Goal: Task Accomplishment & Management: Use online tool/utility

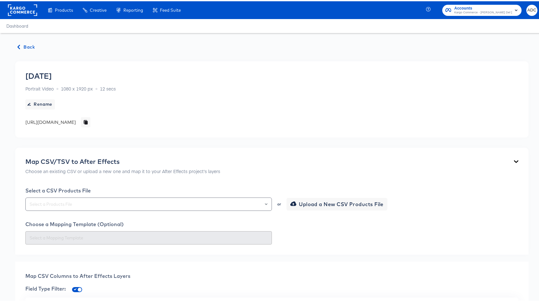
click at [19, 11] on rect at bounding box center [22, 8] width 29 height 11
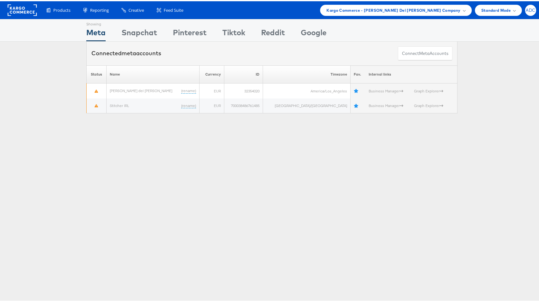
click at [526, 9] on span "ADC" at bounding box center [531, 9] width 10 height 4
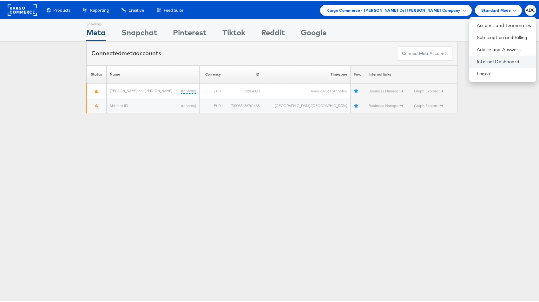
click at [477, 60] on link "Internal Dashboard" at bounding box center [504, 60] width 54 height 6
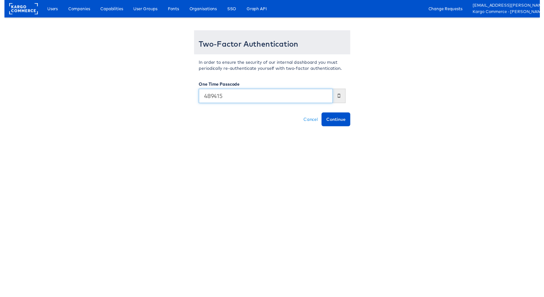
type input "489415"
click at [322, 114] on button "Continue" at bounding box center [336, 121] width 29 height 14
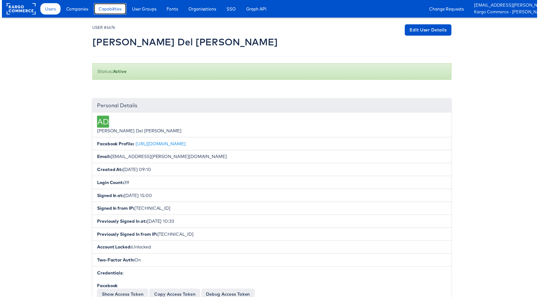
click at [101, 8] on span "Capabilities" at bounding box center [108, 9] width 23 height 6
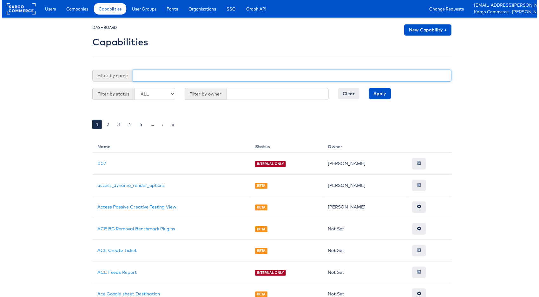
click at [177, 81] on input "text" at bounding box center [292, 76] width 321 height 12
type input "brand"
click at [370, 88] on input "Apply" at bounding box center [381, 93] width 22 height 11
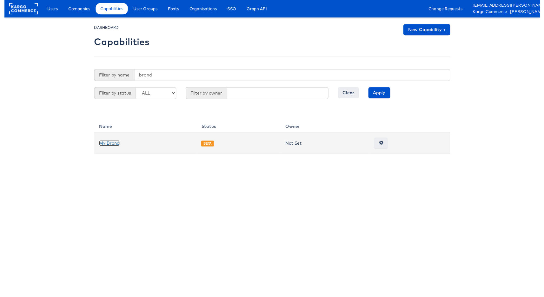
click at [110, 146] on link "My Brand" at bounding box center [106, 145] width 21 height 6
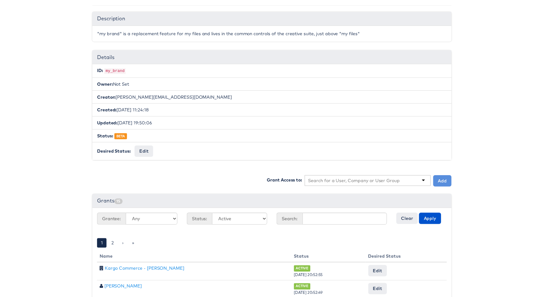
scroll to position [207, 0]
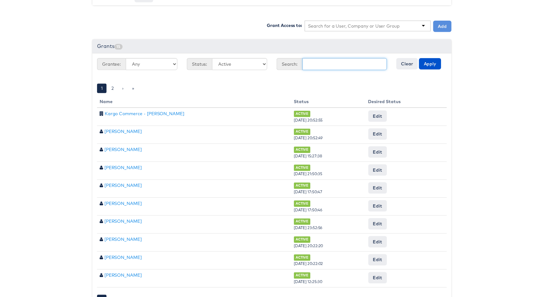
click at [323, 63] on input "text" at bounding box center [345, 64] width 85 height 12
type input "[PERSON_NAME]"
click at [420, 58] on button "Apply" at bounding box center [431, 63] width 22 height 11
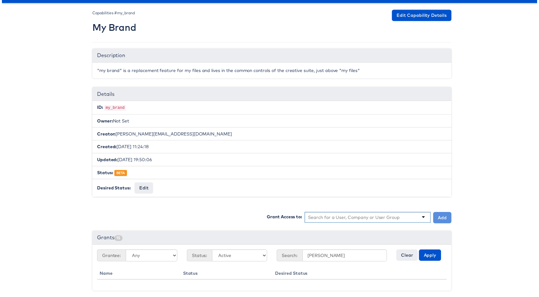
click at [348, 216] on input "text" at bounding box center [354, 219] width 93 height 6
type input "kenda"
click at [441, 215] on button "Add" at bounding box center [443, 218] width 18 height 11
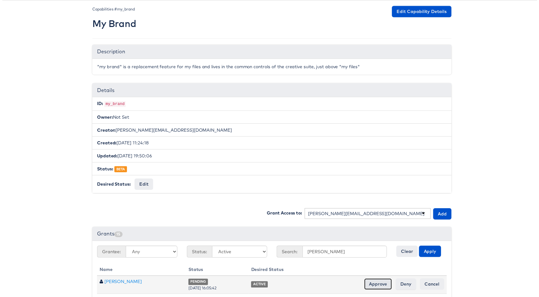
click at [376, 283] on input "Approve" at bounding box center [379, 285] width 28 height 11
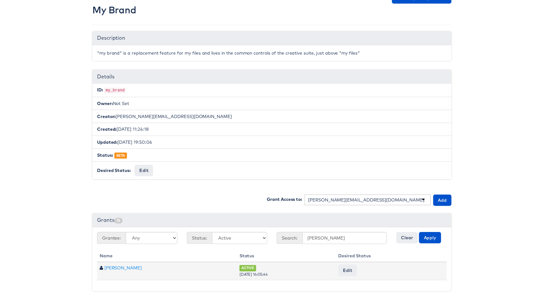
scroll to position [36, 0]
